Goal: Communication & Community: Participate in discussion

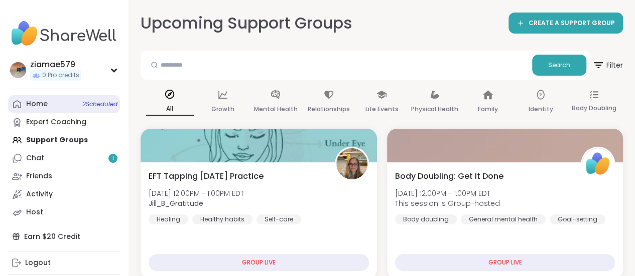
click at [89, 104] on span "2 Scheduled" at bounding box center [99, 104] width 35 height 8
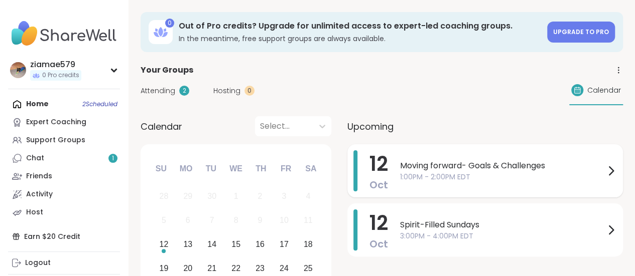
click at [445, 175] on span "1:00PM - 2:00PM EDT" at bounding box center [502, 177] width 205 height 11
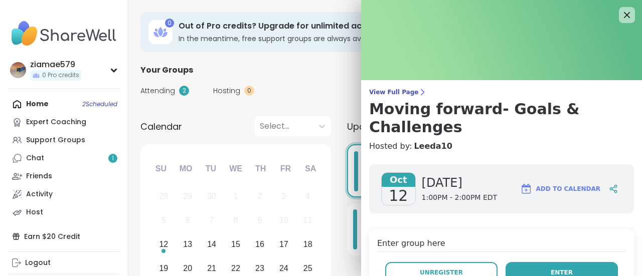
click at [563, 262] on button "Enter" at bounding box center [562, 272] width 112 height 21
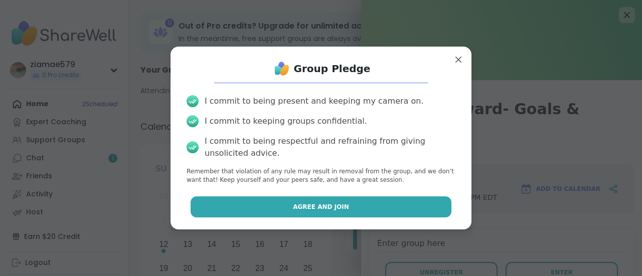
click at [314, 204] on span "Agree and Join" at bounding box center [321, 207] width 56 height 9
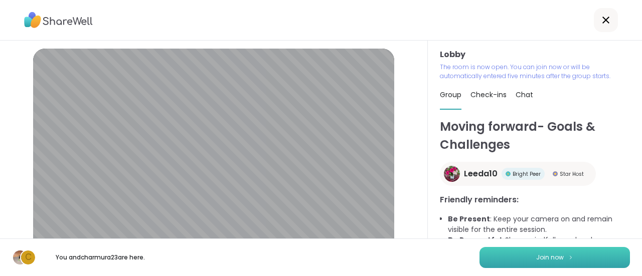
click at [574, 252] on button "Join now" at bounding box center [555, 257] width 150 height 21
